Goal: Information Seeking & Learning: Learn about a topic

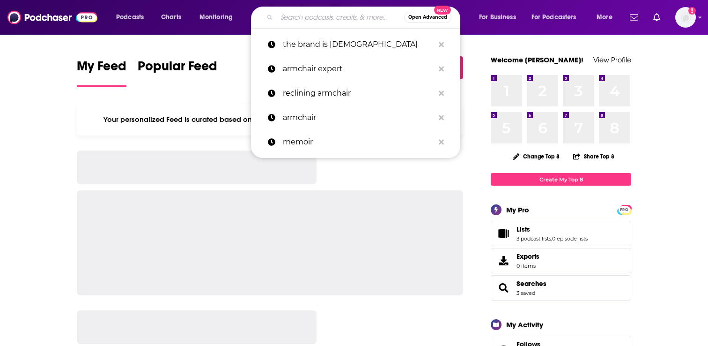
click at [305, 19] on input "Search podcasts, credits, & more..." at bounding box center [340, 17] width 127 height 15
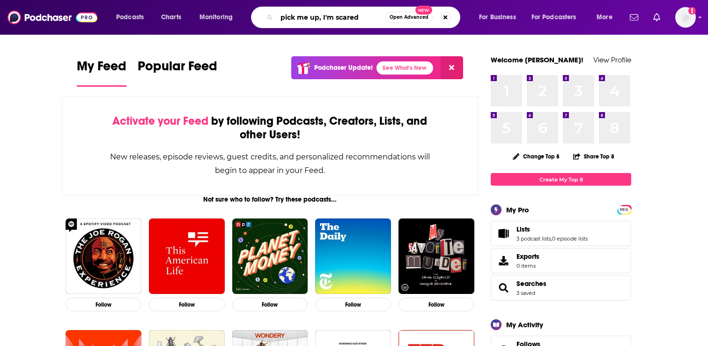
type input "pick me up, I'm scared"
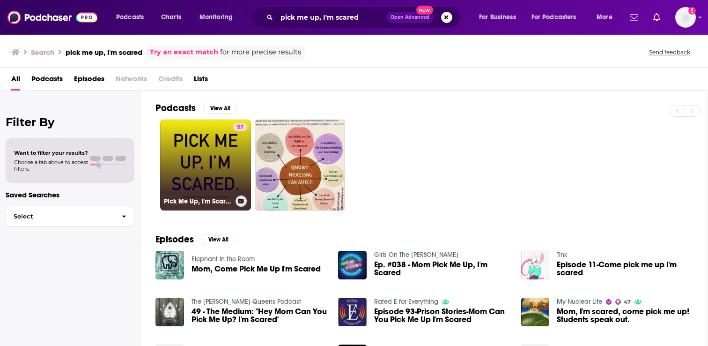
click at [218, 154] on link "57 Pick Me Up, I'm Scared." at bounding box center [205, 164] width 91 height 91
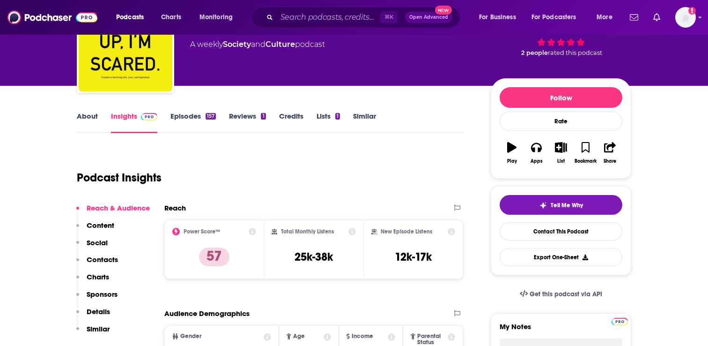
scroll to position [68, 0]
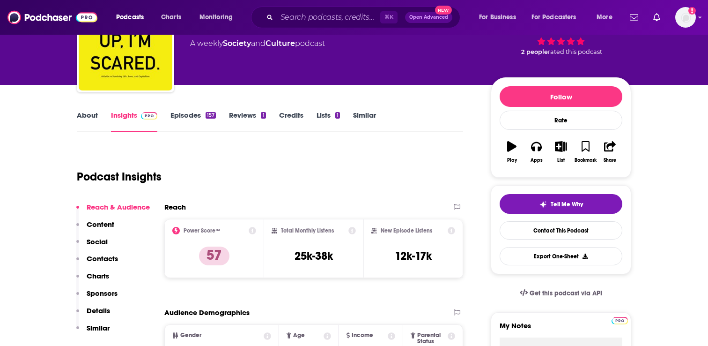
click at [186, 114] on link "Episodes 157" at bounding box center [193, 122] width 45 height 22
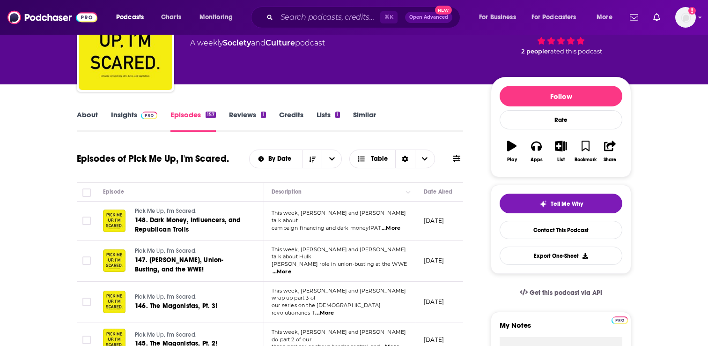
scroll to position [89, 0]
